Goal: Register for event/course

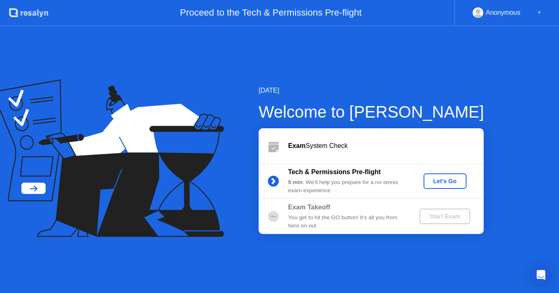
click at [442, 184] on div "Let's Go" at bounding box center [445, 181] width 36 height 7
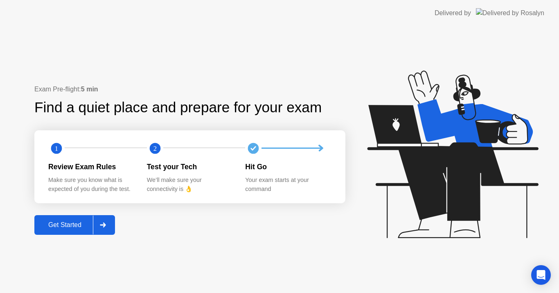
click at [48, 218] on button "Get Started" at bounding box center [74, 225] width 81 height 20
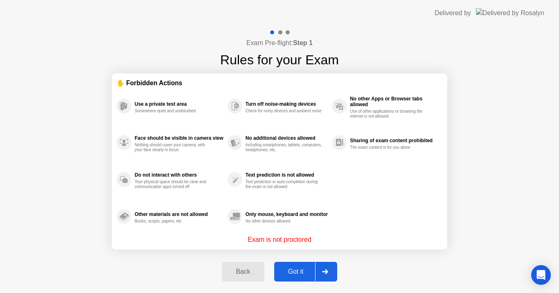
click at [315, 273] on div "Got it" at bounding box center [296, 271] width 38 height 7
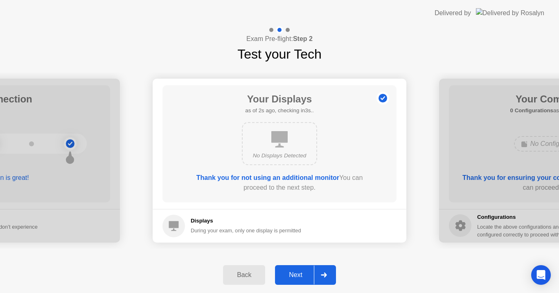
click at [305, 274] on div "Next" at bounding box center [295, 274] width 36 height 7
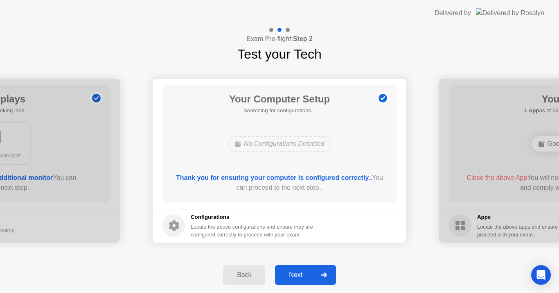
click at [305, 274] on div "Next" at bounding box center [295, 274] width 36 height 7
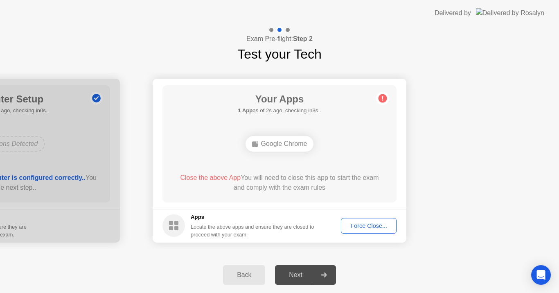
click at [360, 231] on button "Force Close..." at bounding box center [369, 226] width 56 height 16
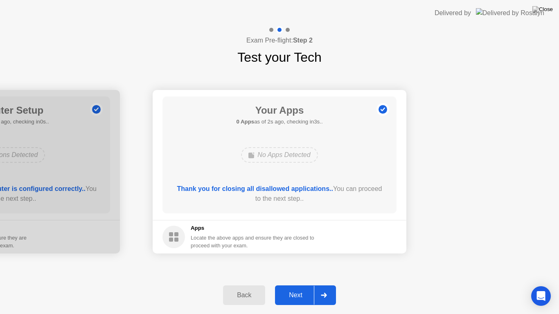
click at [303, 292] on div "Next" at bounding box center [295, 295] width 36 height 7
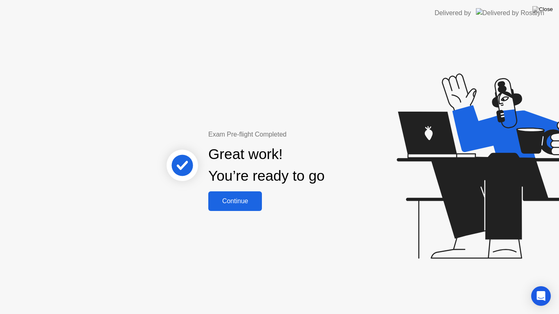
click at [218, 198] on div "Continue" at bounding box center [235, 201] width 49 height 7
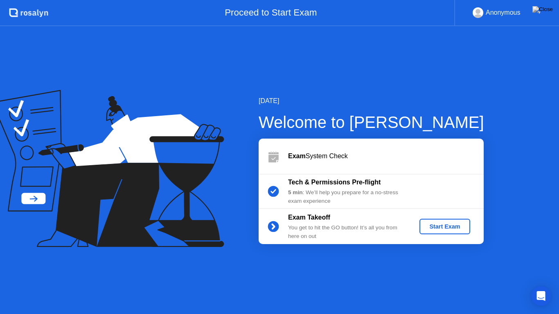
click at [442, 228] on div "Start Exam" at bounding box center [445, 226] width 44 height 7
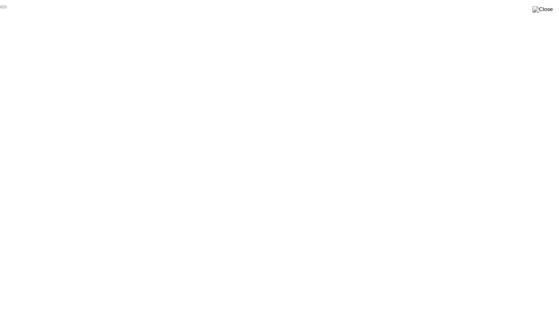
click div "End Proctoring Session"
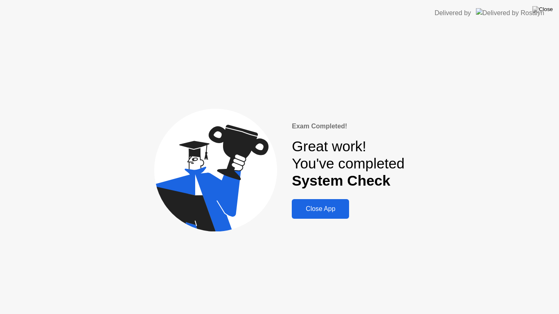
click at [333, 205] on div "Close App" at bounding box center [320, 208] width 52 height 7
